Goal: Transaction & Acquisition: Book appointment/travel/reservation

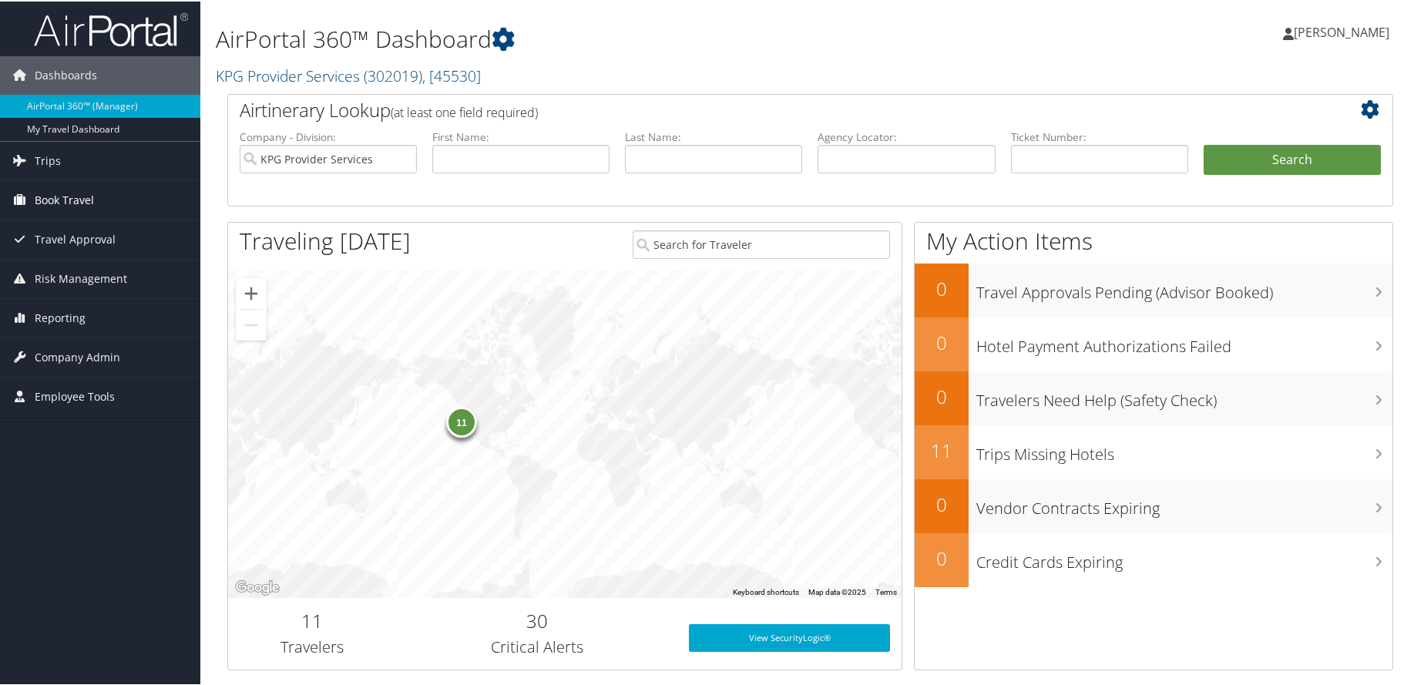
click at [130, 200] on link "Book Travel" at bounding box center [100, 199] width 200 height 39
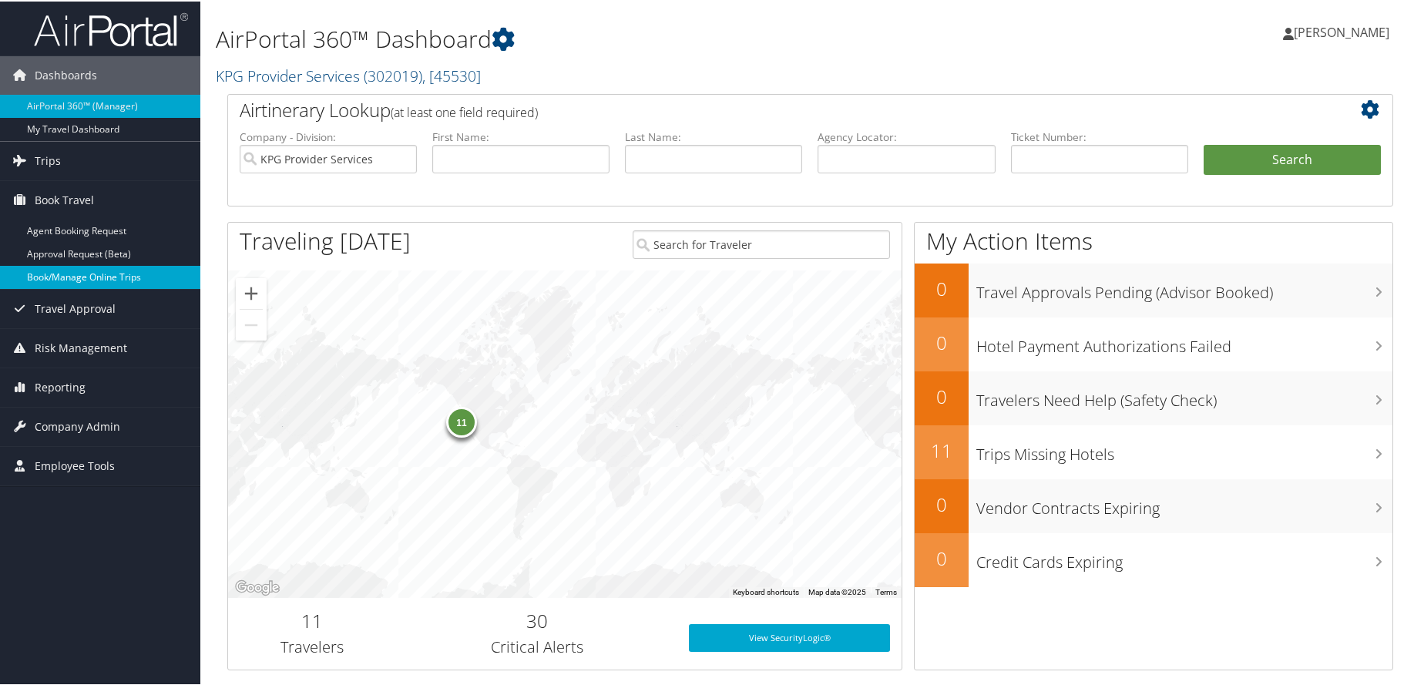
click at [126, 271] on link "Book/Manage Online Trips" at bounding box center [100, 275] width 200 height 23
